Goal: Find specific page/section: Find specific page/section

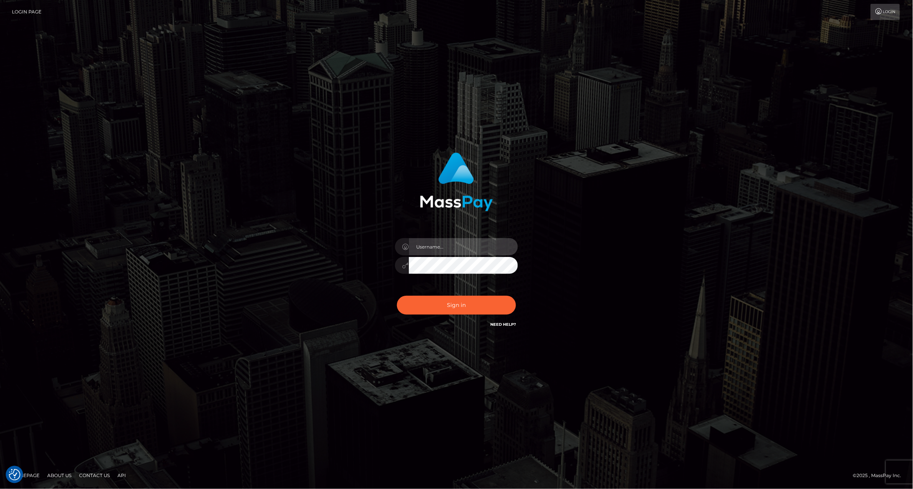
click at [444, 250] on input "text" at bounding box center [463, 246] width 109 height 17
type input "ashbil"
click at [438, 307] on button "Sign in" at bounding box center [456, 305] width 119 height 19
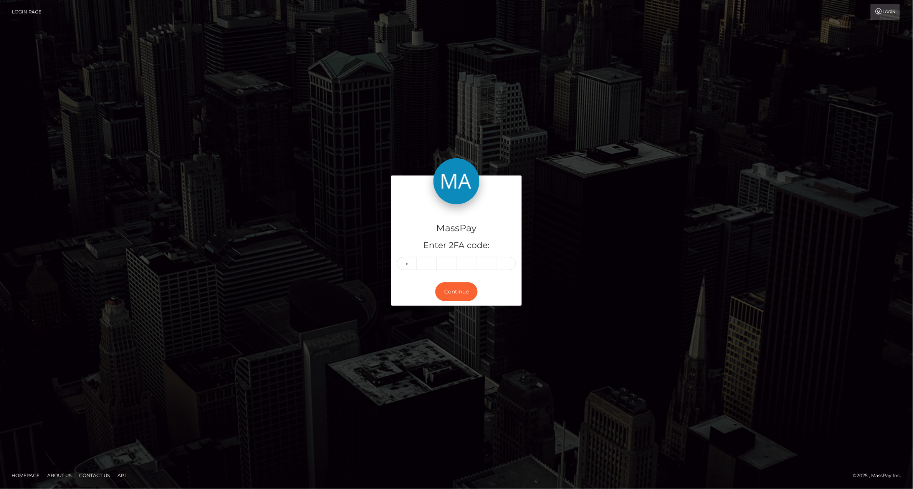
type input "7"
type input "4"
type input "2"
type input "9"
type input "0"
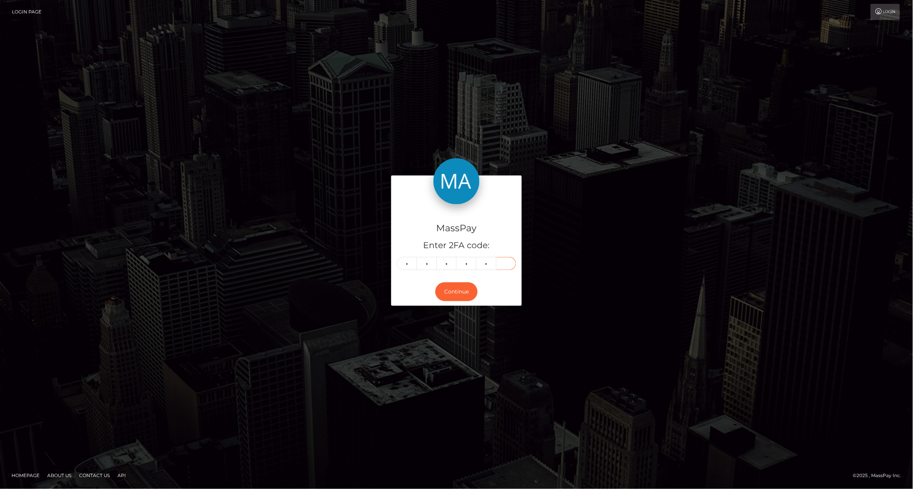
type input "3"
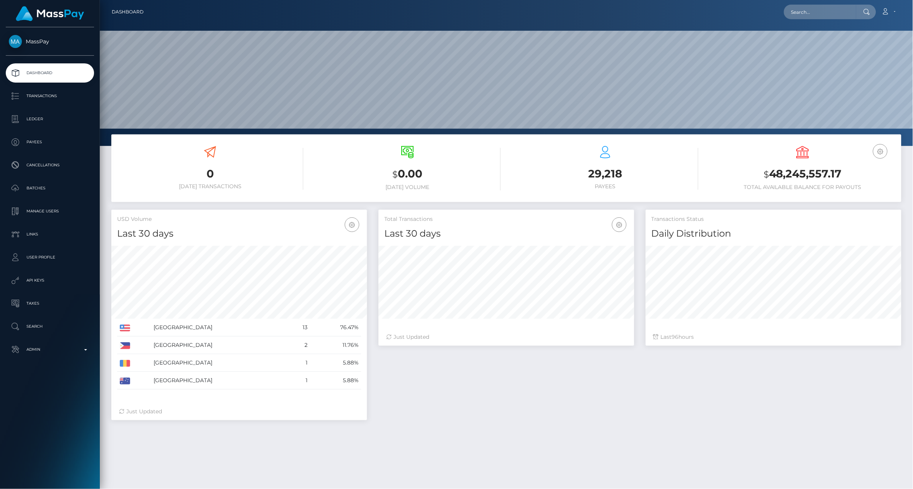
scroll to position [136, 255]
click at [48, 121] on p "Ledger" at bounding box center [50, 119] width 82 height 12
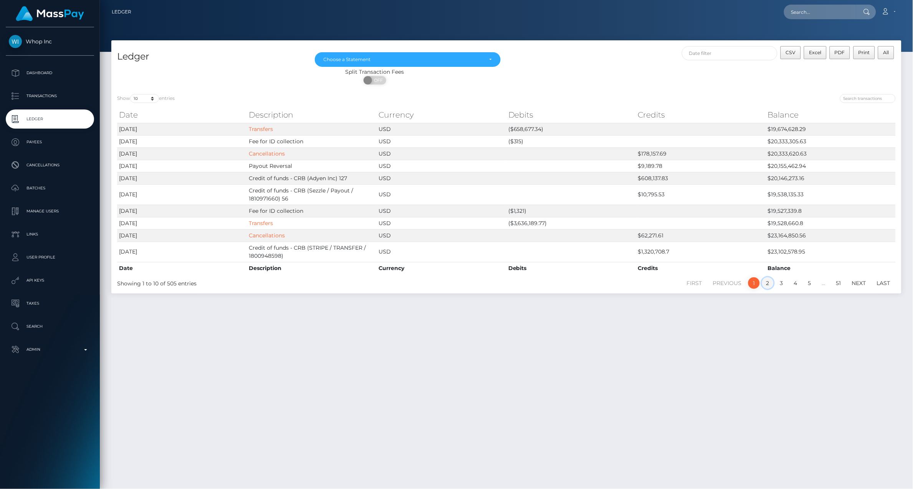
click at [772, 285] on link "2" at bounding box center [768, 283] width 12 height 12
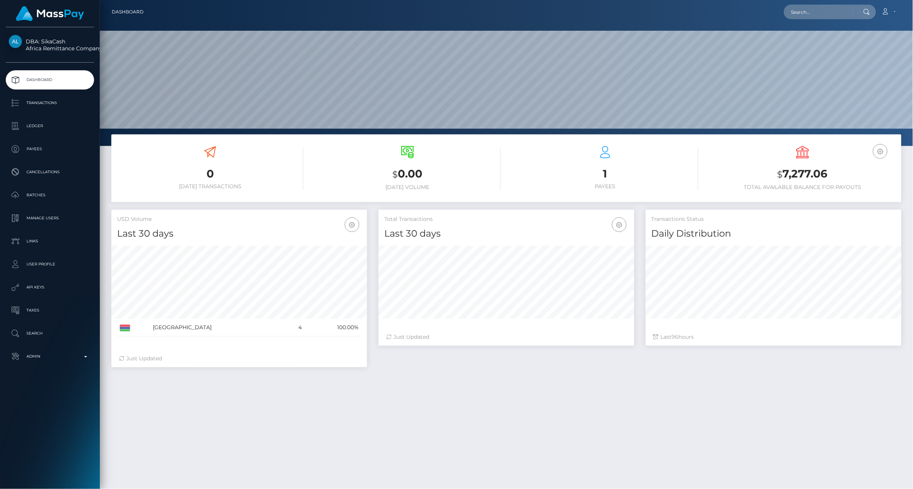
scroll to position [136, 255]
click at [31, 129] on p "Ledger" at bounding box center [50, 126] width 82 height 12
